Goal: Contribute content: Add original content to the website for others to see

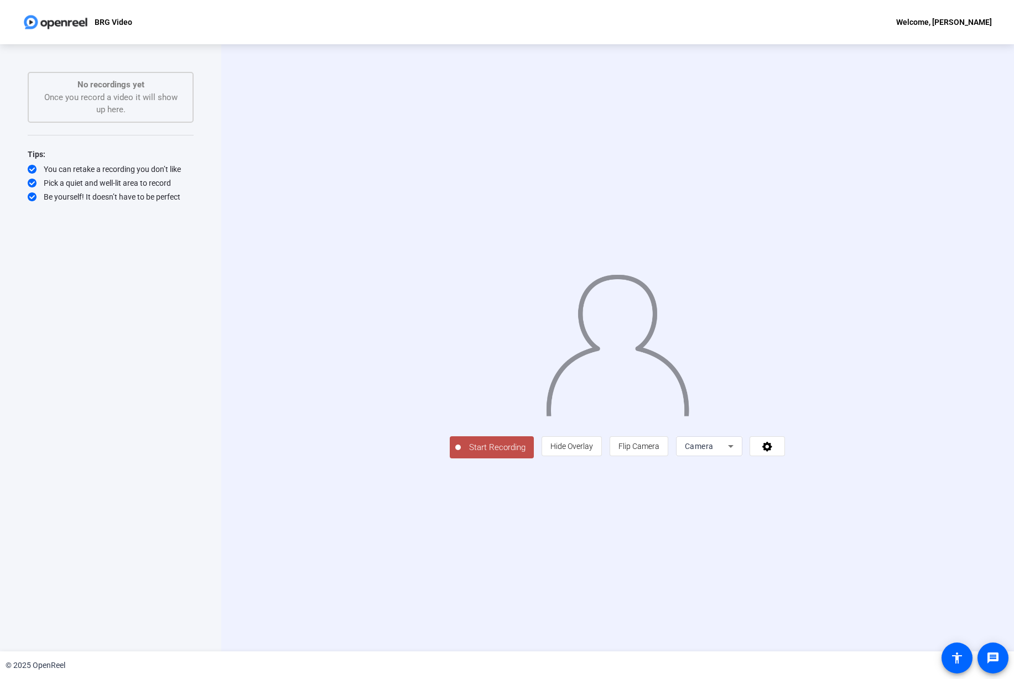
click at [978, 74] on div "Start Recording person Hide Overlay flip Flip Camera Camera" at bounding box center [617, 347] width 792 height 607
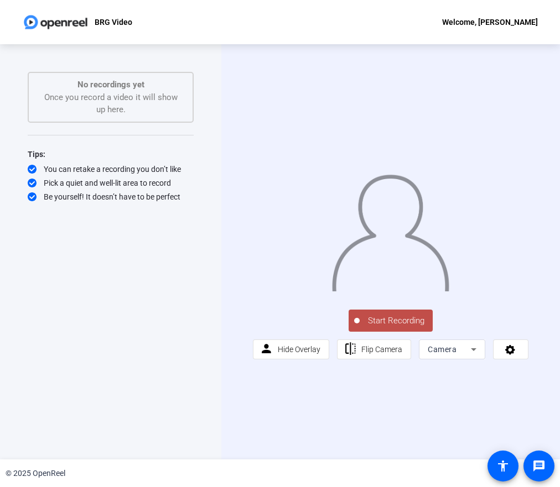
click at [373, 327] on span "Start Recording" at bounding box center [395, 321] width 73 height 13
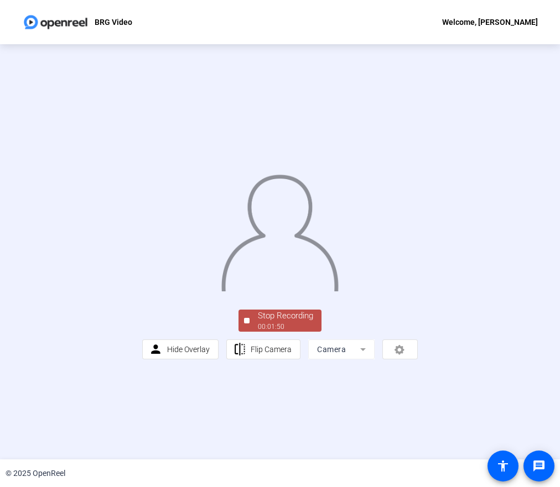
click at [290, 332] on div "00:01:50" at bounding box center [285, 327] width 55 height 10
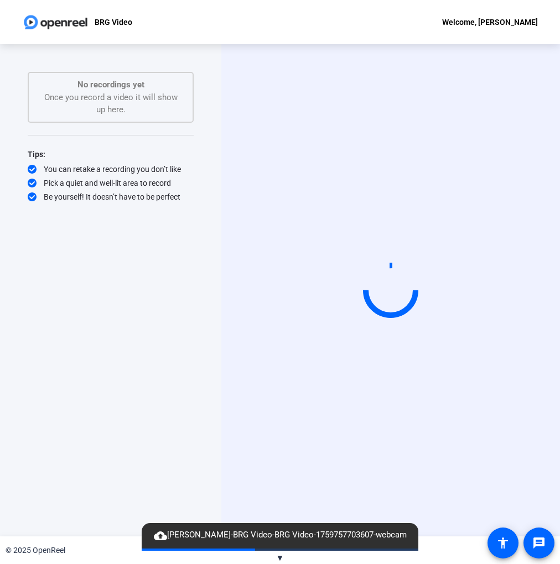
click at [281, 557] on span "▼" at bounding box center [280, 558] width 8 height 10
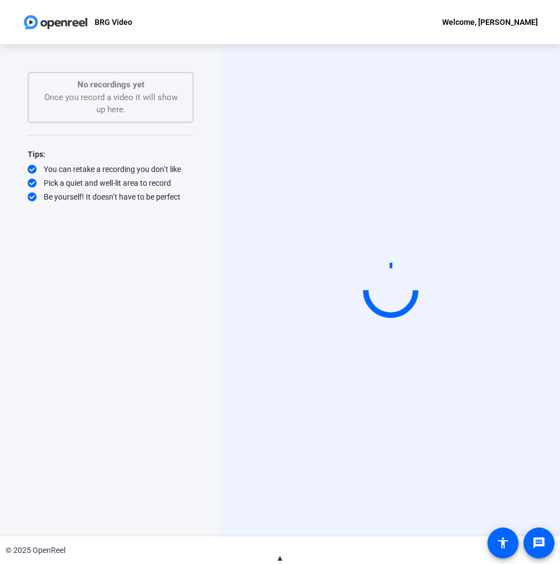
click at [282, 560] on span "▲" at bounding box center [280, 558] width 8 height 10
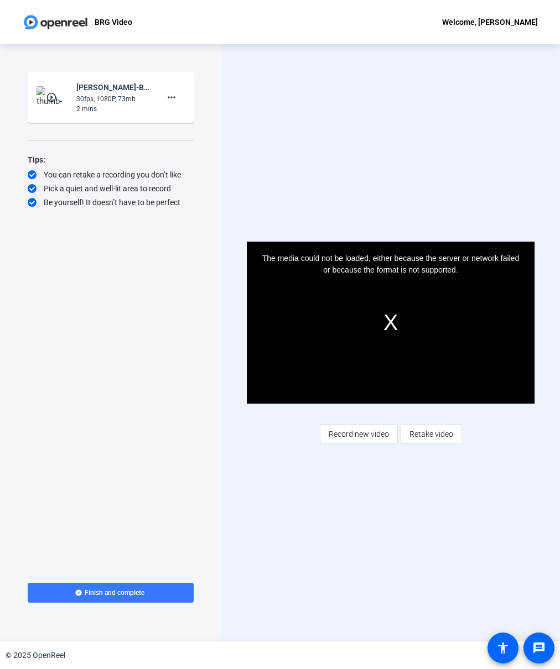
click at [50, 97] on mat-icon "play_circle_outline" at bounding box center [52, 97] width 13 height 11
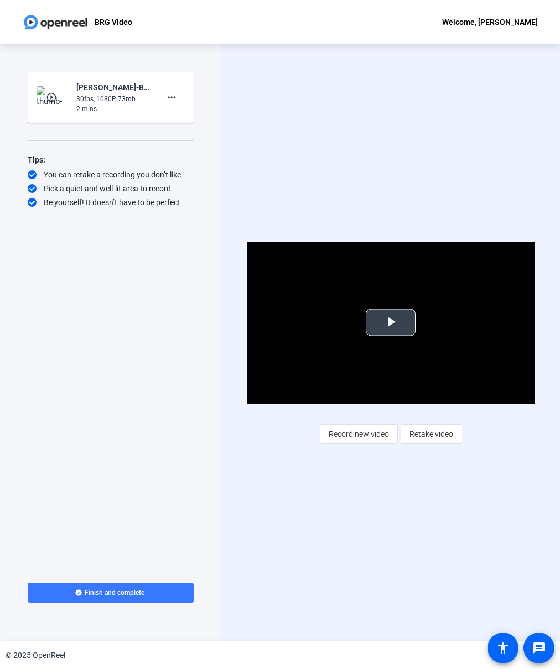
click at [390, 322] on span "Video Player" at bounding box center [390, 322] width 0 height 0
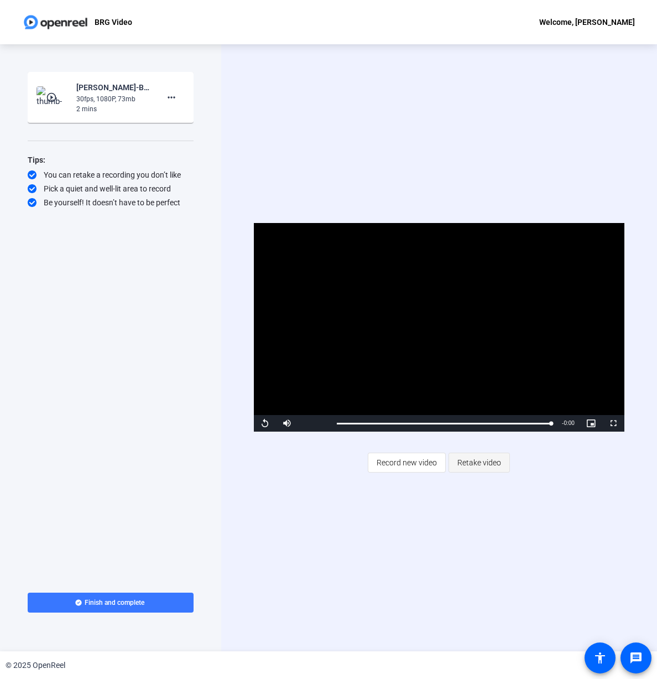
click at [479, 461] on span "Retake video" at bounding box center [479, 462] width 44 height 21
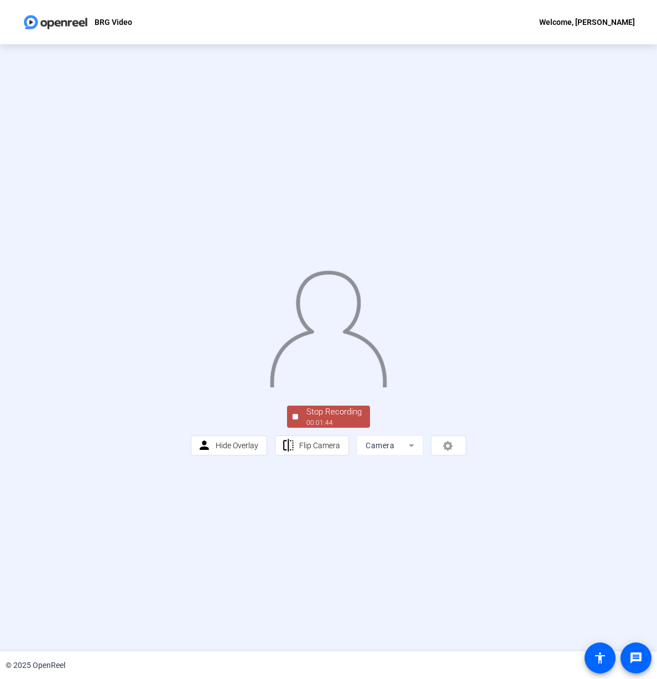
click at [317, 418] on div "Stop Recording" at bounding box center [333, 411] width 55 height 13
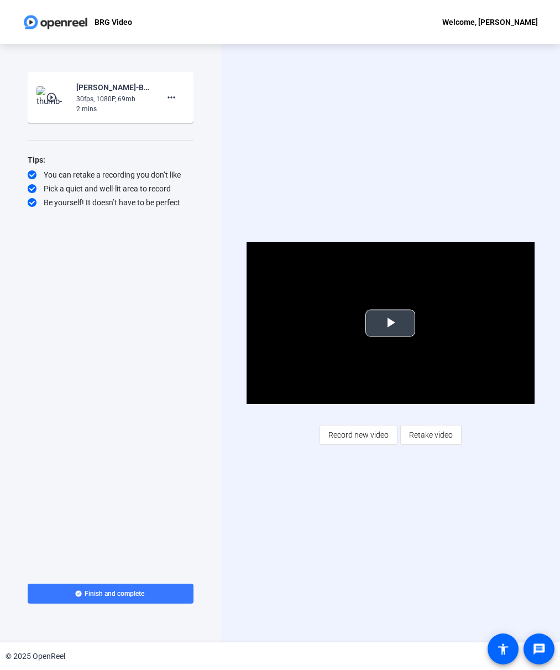
click at [390, 323] on span "Video Player" at bounding box center [390, 323] width 0 height 0
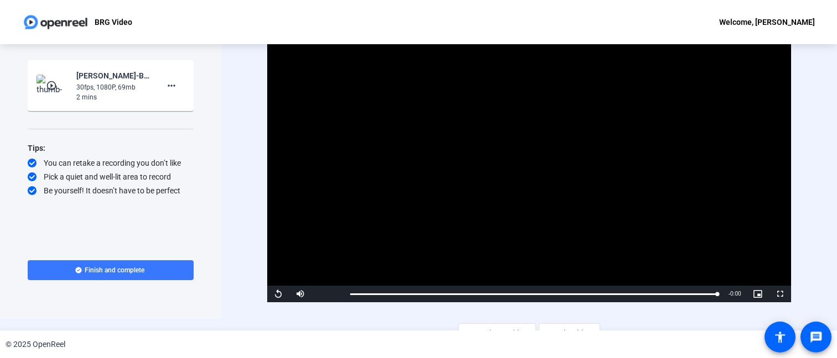
scroll to position [26, 0]
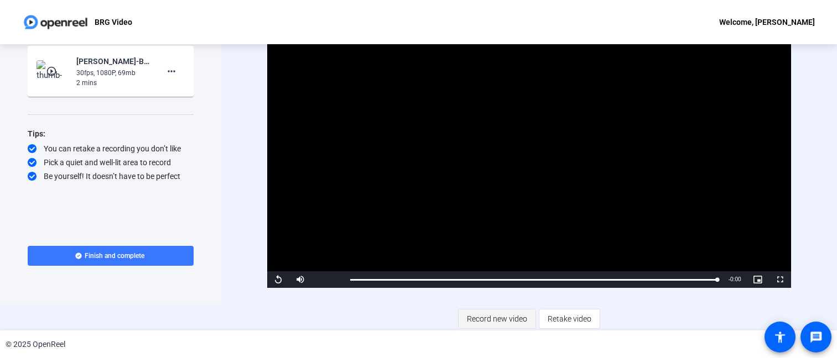
click at [502, 319] on span "Record new video" at bounding box center [497, 319] width 60 height 21
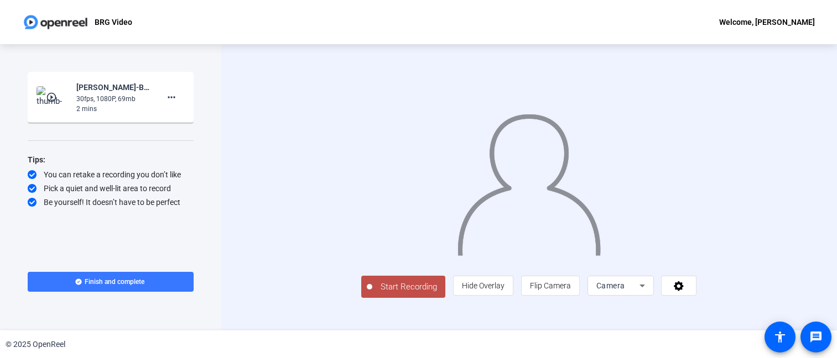
scroll to position [29, 0]
click at [504, 290] on span "Hide Overlay" at bounding box center [483, 285] width 43 height 9
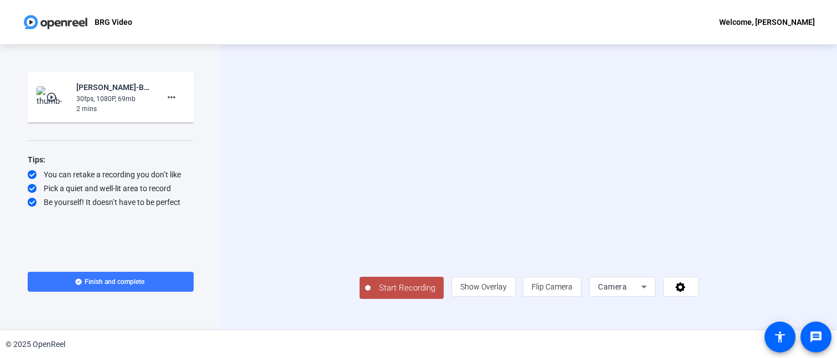
click at [370, 295] on span "Start Recording" at bounding box center [406, 288] width 73 height 13
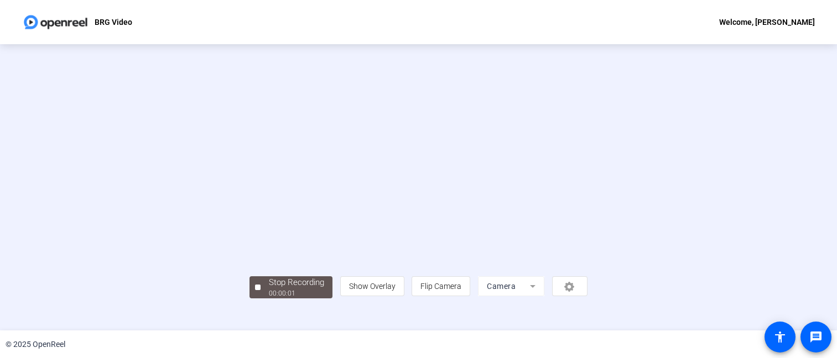
scroll to position [56, 0]
click at [269, 299] on div "00:00:50" at bounding box center [296, 294] width 55 height 10
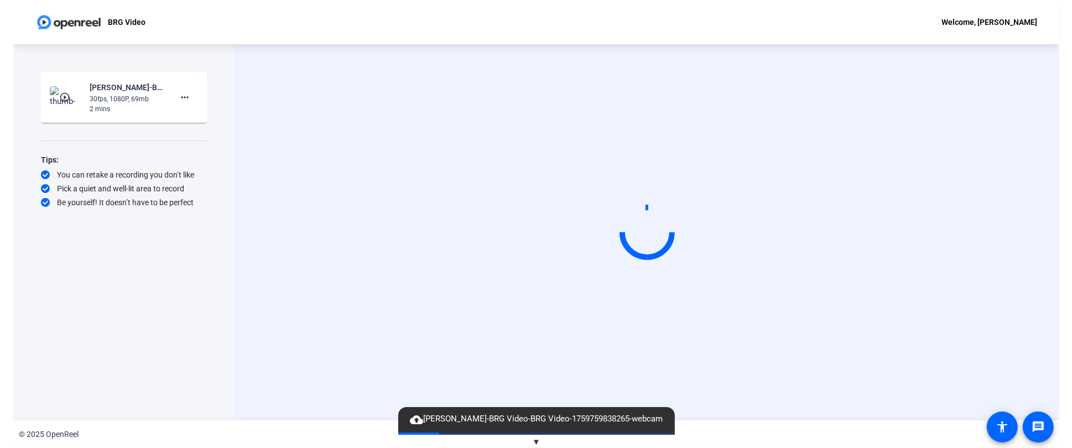
scroll to position [0, 0]
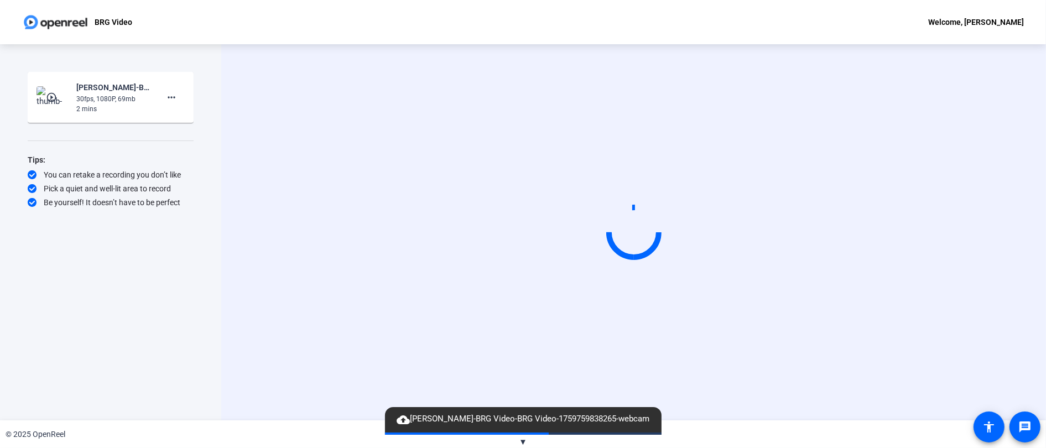
click at [603, 427] on div "cloud_upload [PERSON_NAME]-BRG Video-BRG Video-1759759838265-webcam" at bounding box center [523, 419] width 276 height 25
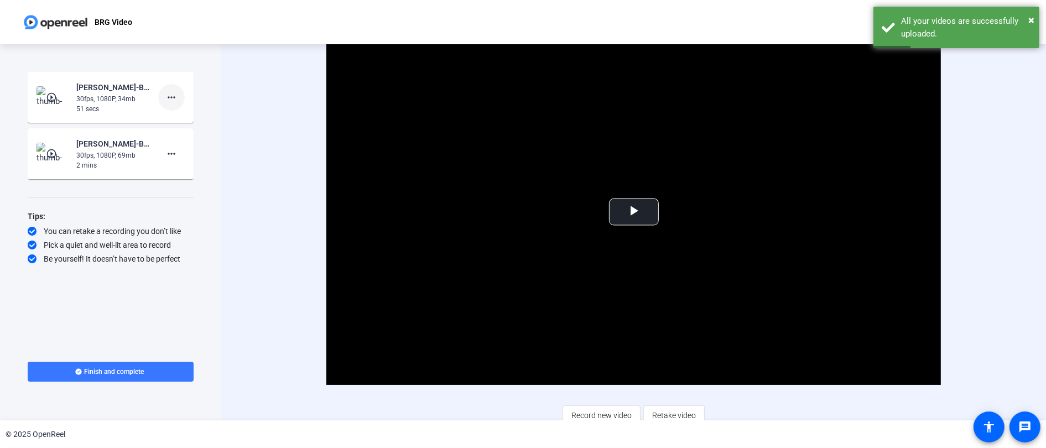
click at [174, 97] on mat-icon "more_horiz" at bounding box center [171, 97] width 13 height 13
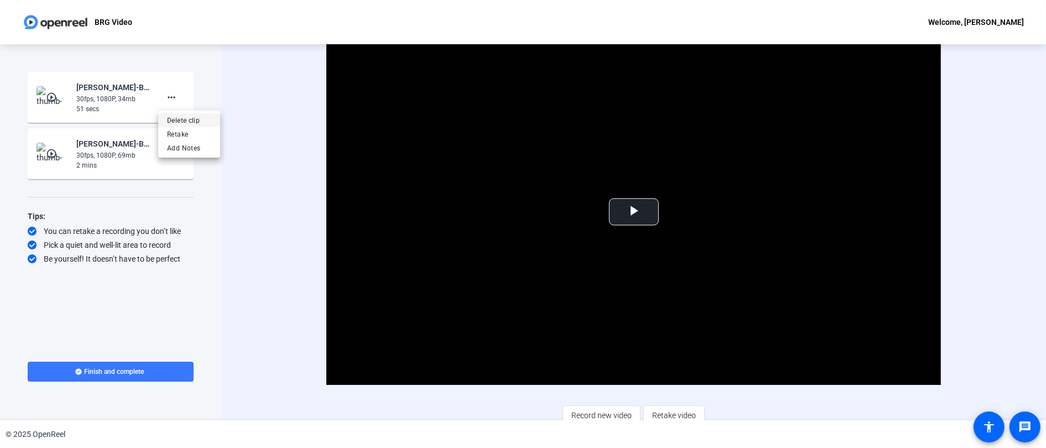
click at [187, 122] on span "Delete clip" at bounding box center [189, 120] width 44 height 13
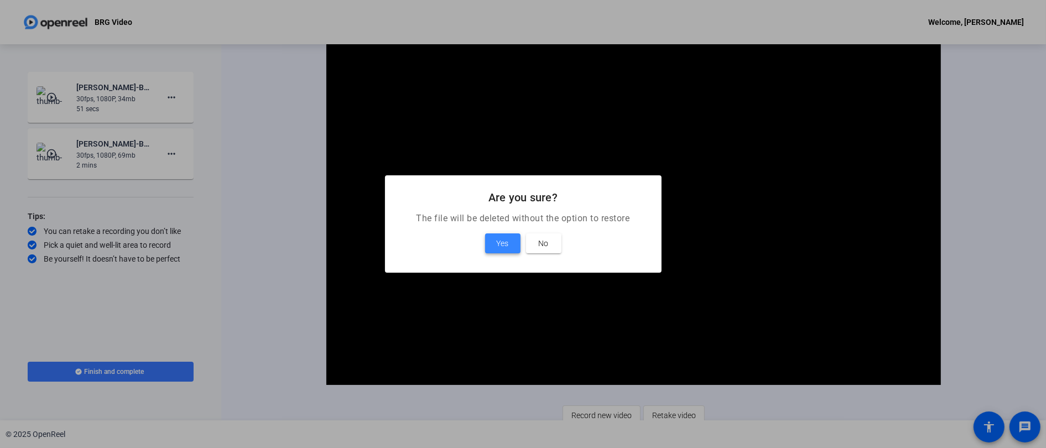
click at [497, 241] on span "Yes" at bounding box center [503, 243] width 12 height 13
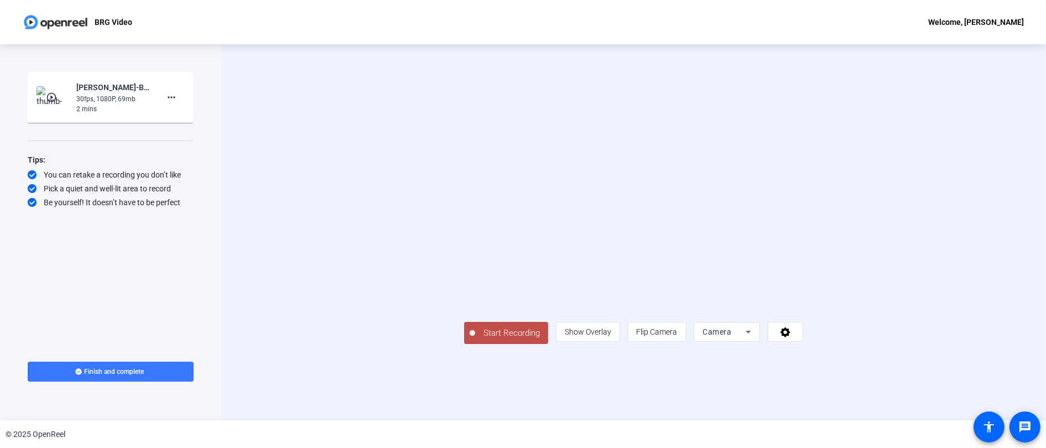
click at [475, 340] on span "Start Recording" at bounding box center [511, 333] width 73 height 13
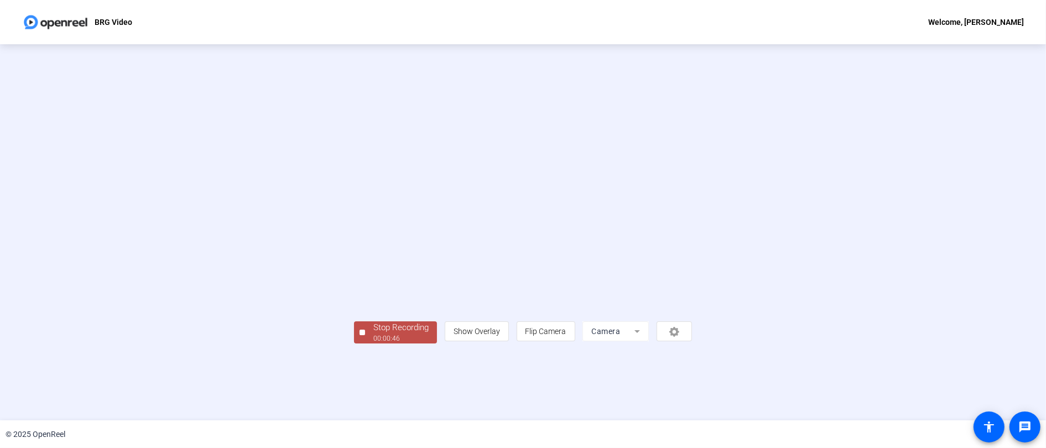
click at [373, 334] on div "Stop Recording" at bounding box center [400, 327] width 55 height 13
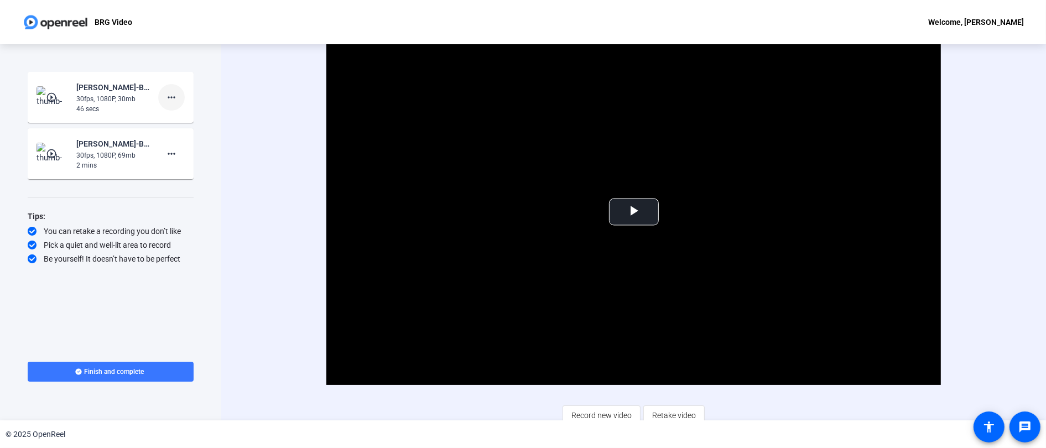
click at [173, 97] on mat-icon "more_horiz" at bounding box center [171, 97] width 13 height 13
click at [176, 120] on span "Delete clip" at bounding box center [189, 120] width 44 height 13
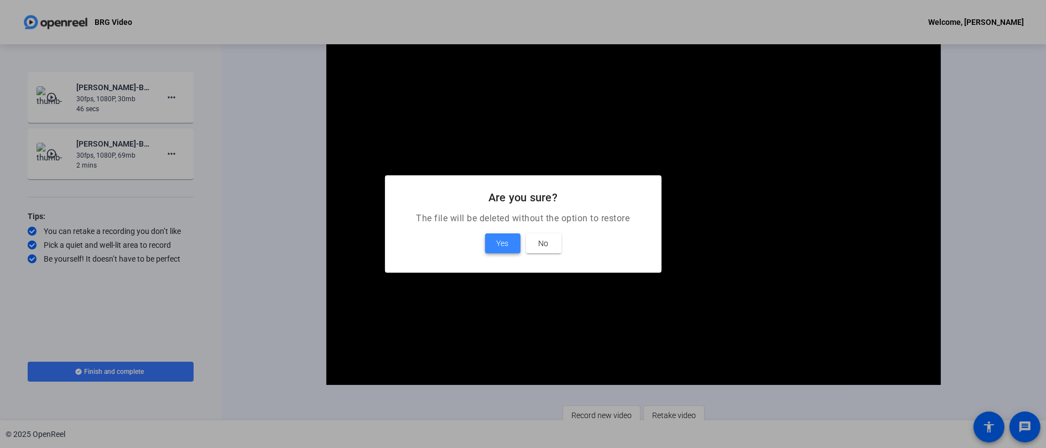
click at [503, 243] on span "Yes" at bounding box center [503, 243] width 12 height 13
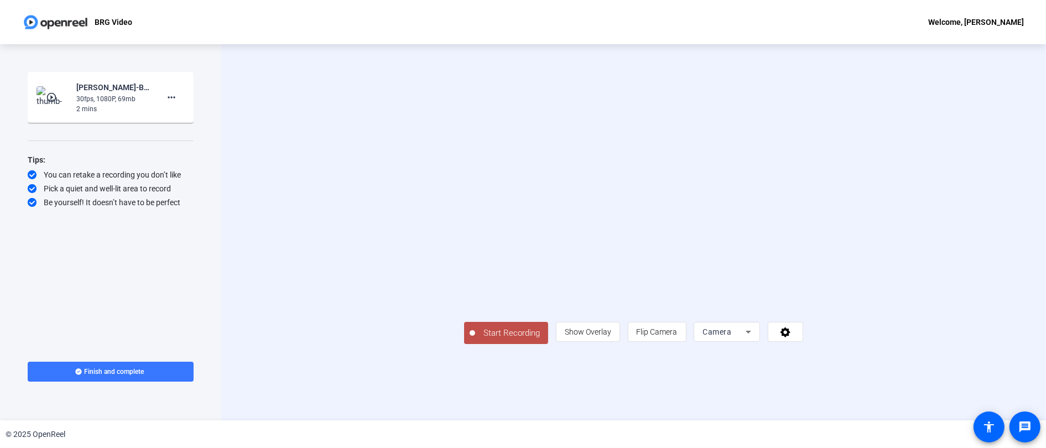
click at [475, 340] on span "Start Recording" at bounding box center [511, 333] width 73 height 13
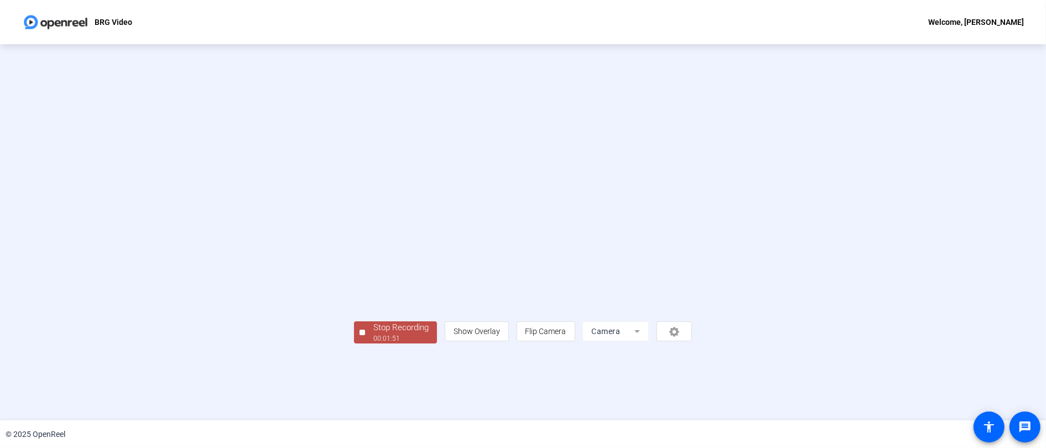
click at [373, 334] on div "Stop Recording" at bounding box center [400, 327] width 55 height 13
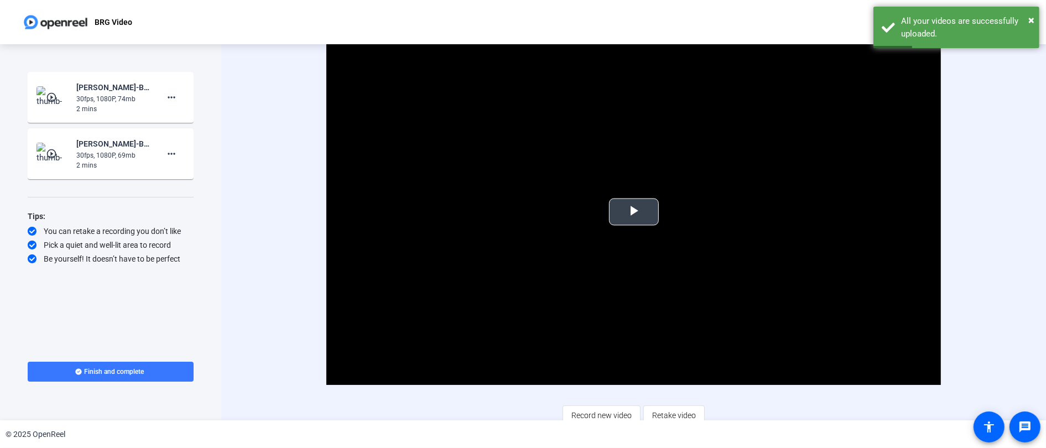
click at [634, 212] on span "Video Player" at bounding box center [634, 212] width 0 height 0
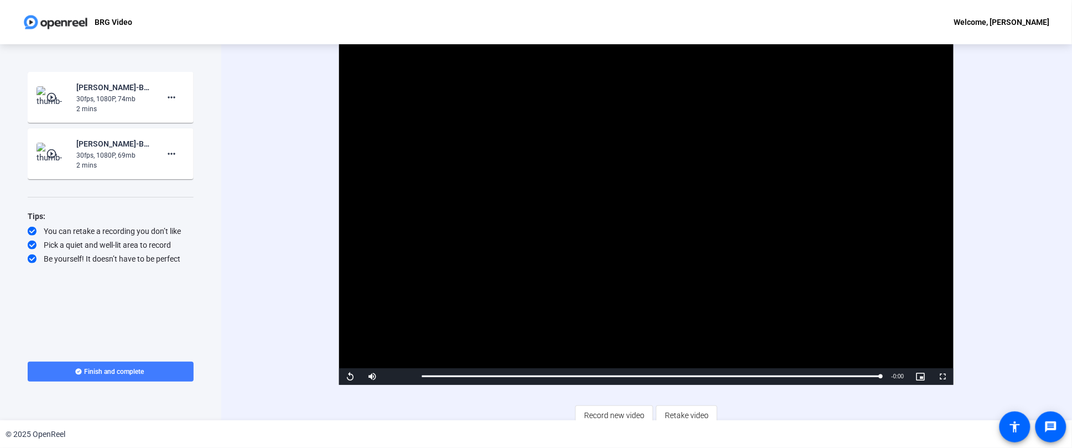
click at [99, 373] on span "Finish and complete" at bounding box center [115, 371] width 60 height 9
